Goal: Task Accomplishment & Management: Complete application form

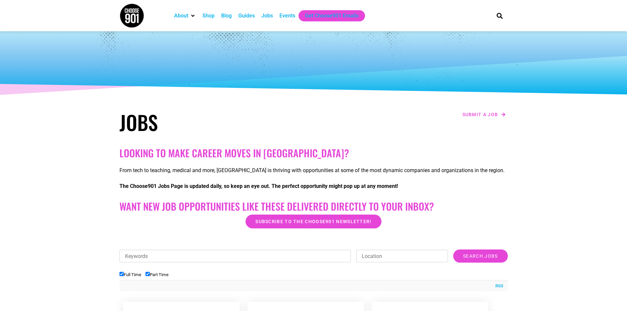
click at [140, 254] on input "Keywords" at bounding box center [235, 256] width 232 height 13
type input "school"
click at [453, 249] on input "Search Jobs" at bounding box center [480, 255] width 54 height 13
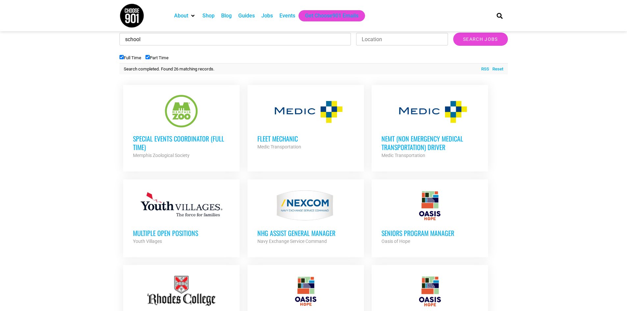
scroll to position [33, 0]
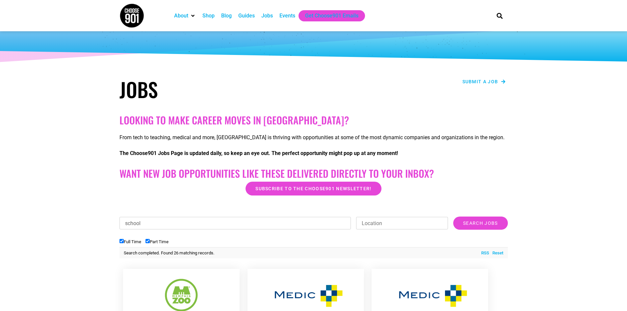
click at [481, 84] on span "Submit a job" at bounding box center [480, 81] width 36 height 5
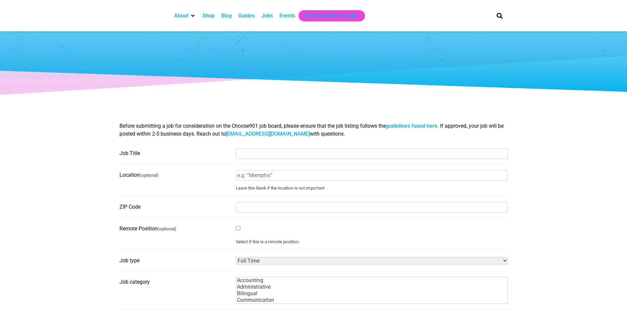
select select
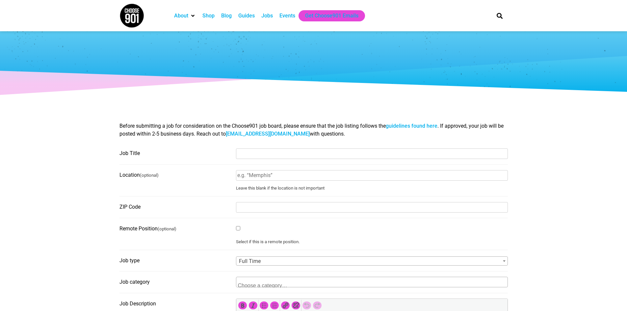
click at [256, 134] on link "contact@choose901.com" at bounding box center [268, 134] width 84 height 6
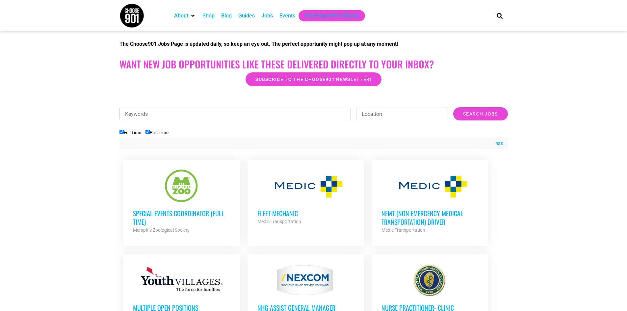
scroll to position [132, 0]
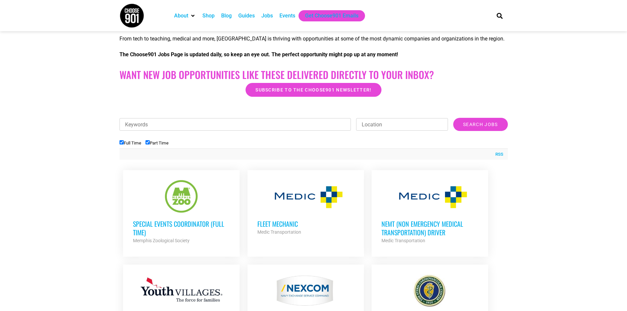
click at [147, 126] on input "Keywords" at bounding box center [235, 124] width 232 height 13
